Goal: Transaction & Acquisition: Purchase product/service

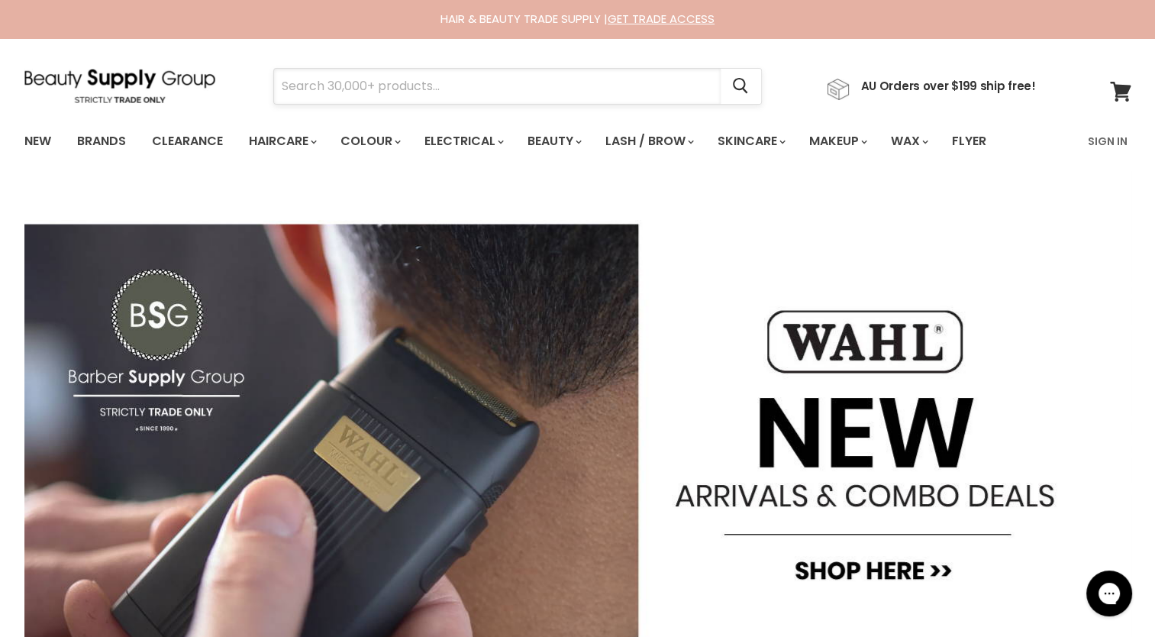
click at [345, 84] on input "Search" at bounding box center [497, 86] width 447 height 35
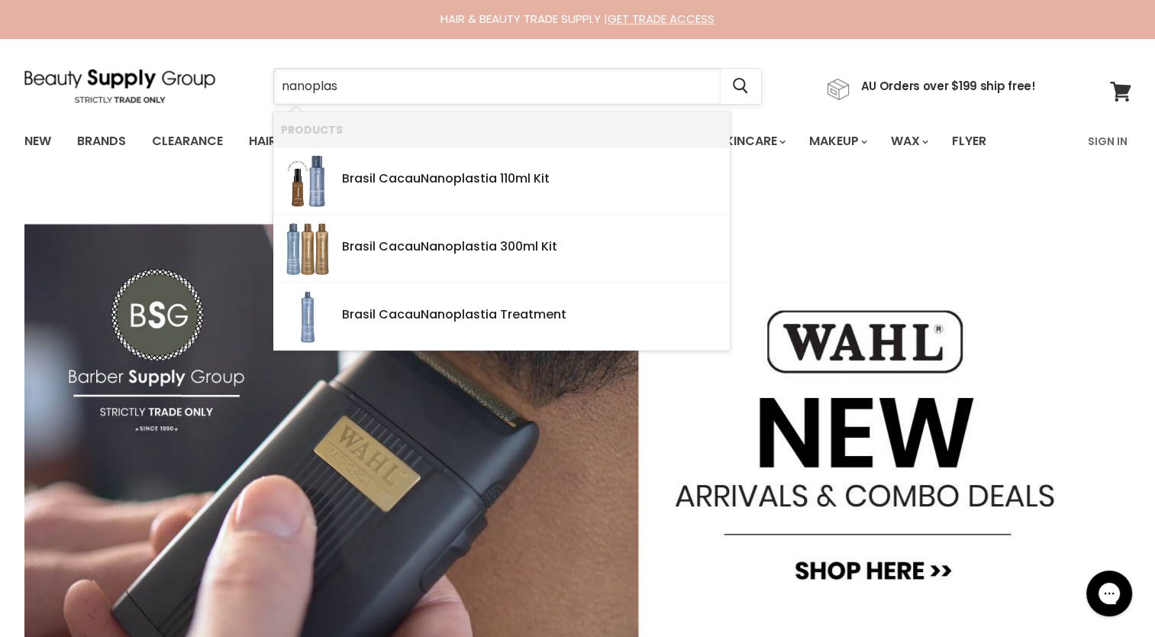
type input "nanopla"
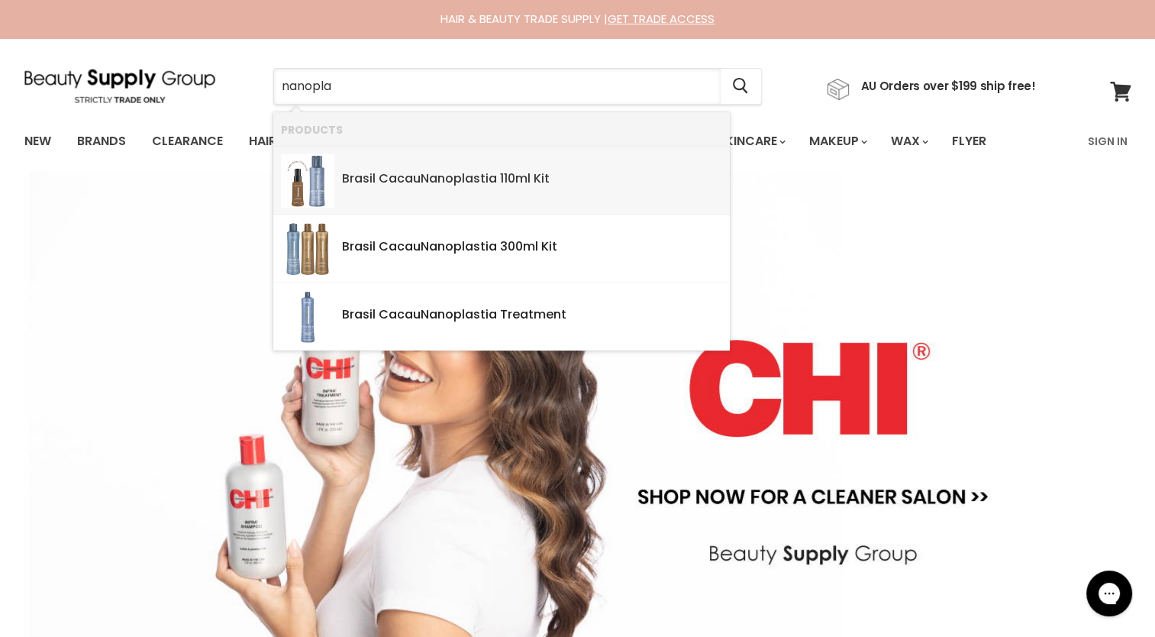
click at [357, 175] on div "Brasil Cacau Nanopla stia 110ml Kit" at bounding box center [532, 180] width 380 height 16
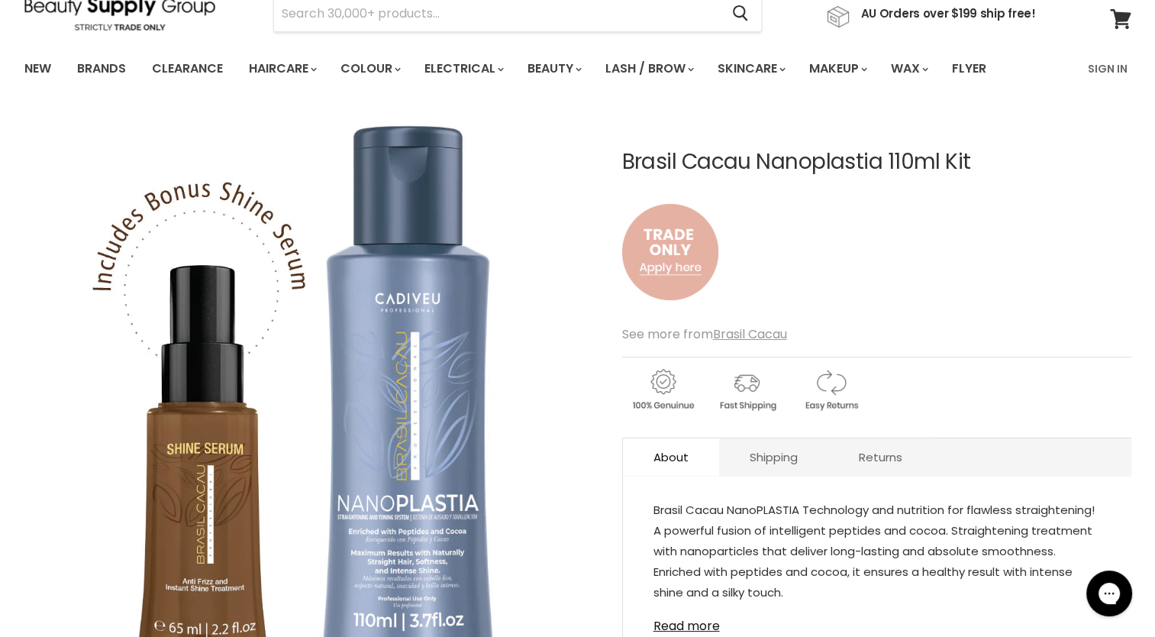
scroll to position [229, 0]
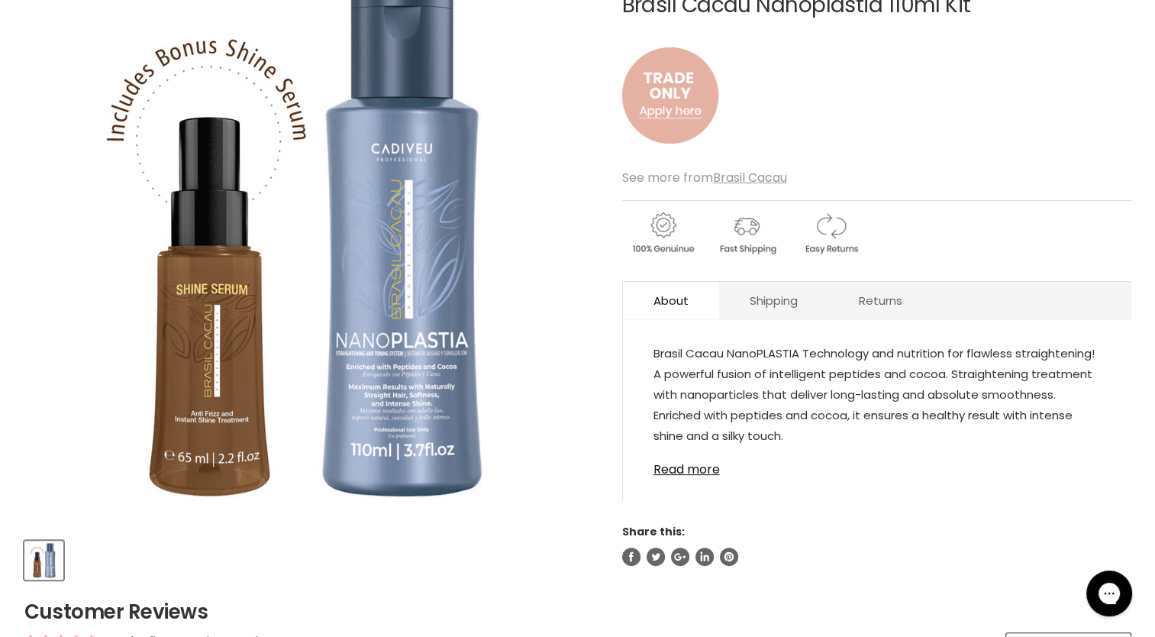
click at [705, 468] on link "Read more" at bounding box center [877, 465] width 447 height 23
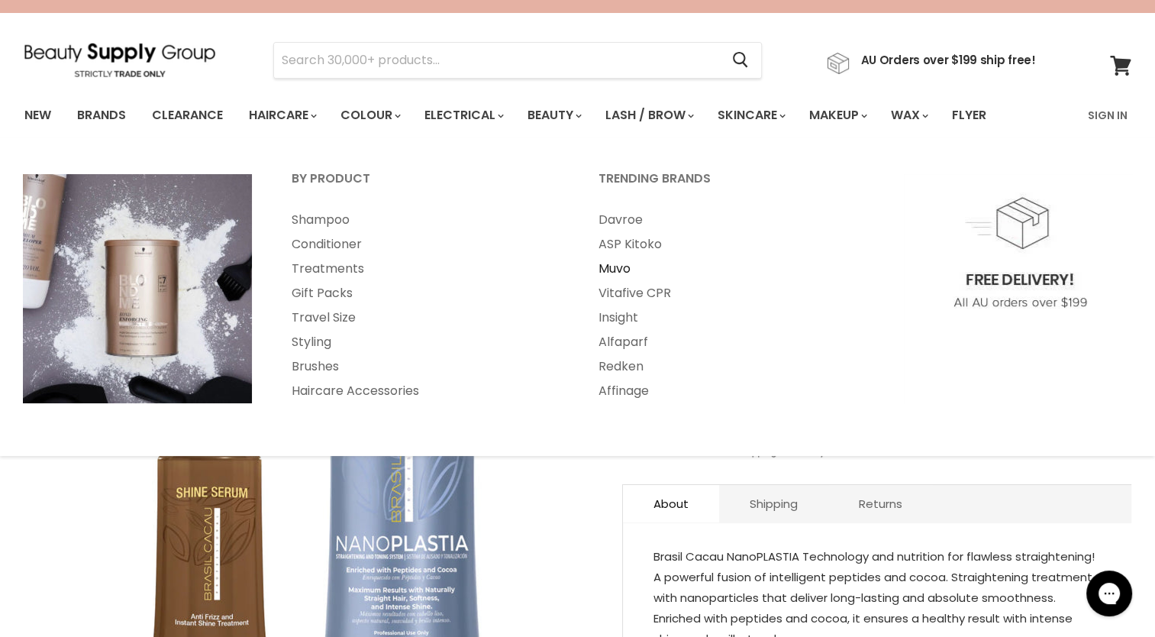
scroll to position [0, 0]
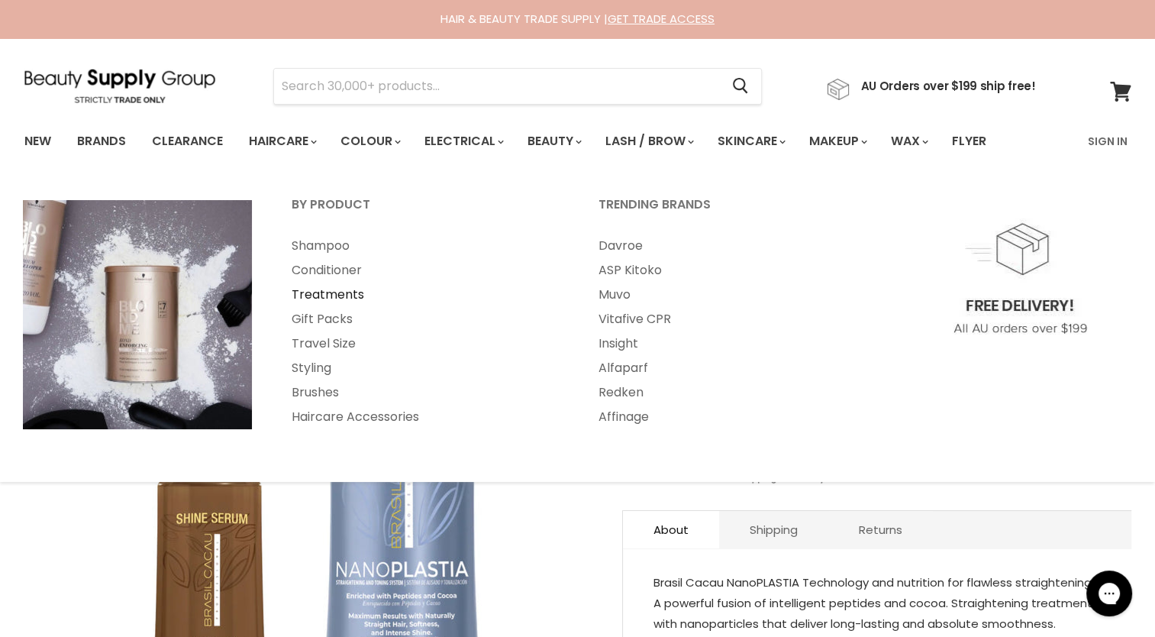
click at [350, 295] on link "Treatments" at bounding box center [425, 295] width 304 height 24
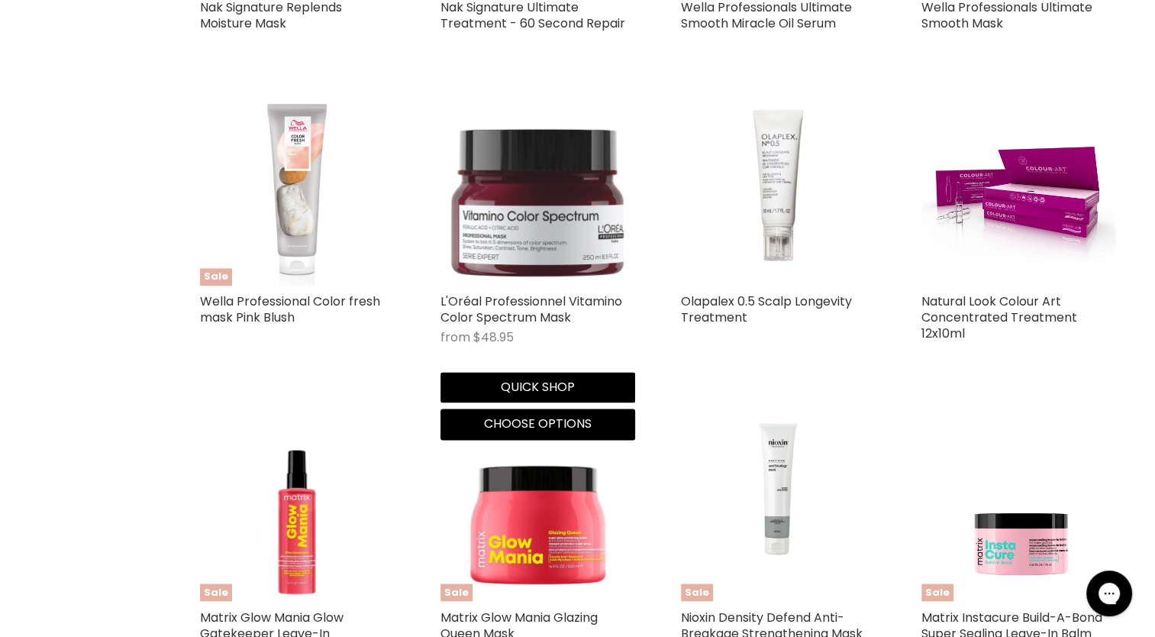
scroll to position [2520, 0]
